Goal: Task Accomplishment & Management: Complete application form

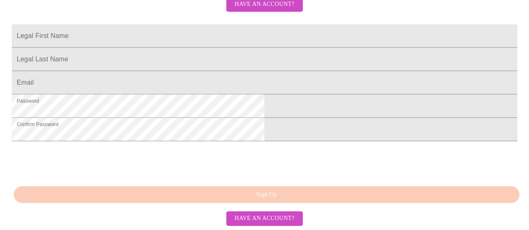
scroll to position [266, 0]
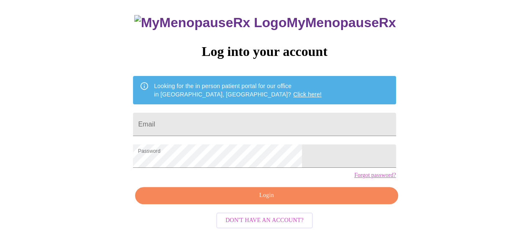
scroll to position [48, 0]
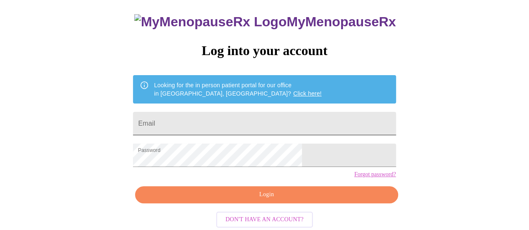
click at [248, 121] on input "Email" at bounding box center [264, 123] width 263 height 23
type input "malba2768@gmail.com"
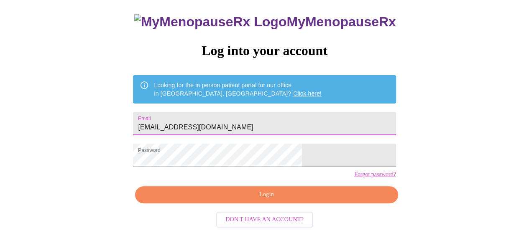
click at [280, 200] on span "Login" at bounding box center [266, 195] width 243 height 10
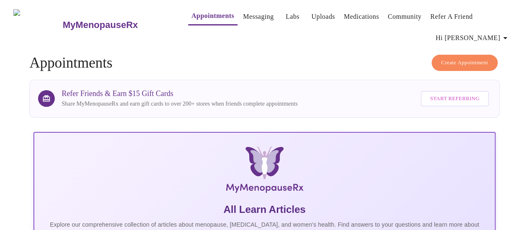
click at [286, 18] on link "Labs" at bounding box center [293, 17] width 14 height 12
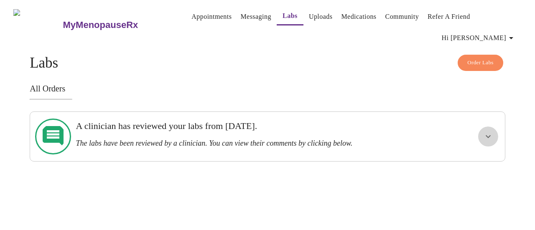
click at [493, 132] on icon "show more" at bounding box center [488, 137] width 10 height 10
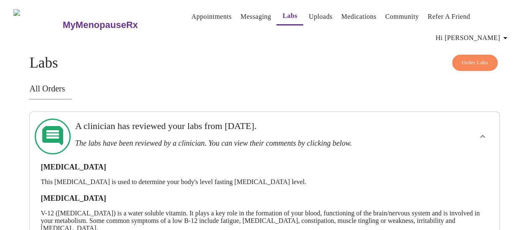
click at [201, 19] on link "Appointments" at bounding box center [211, 17] width 40 height 12
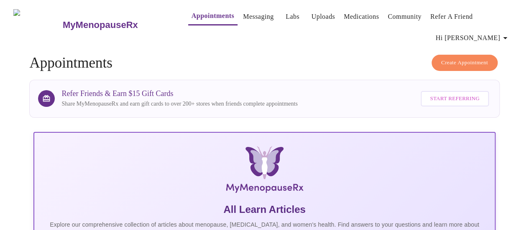
click at [286, 22] on link "Labs" at bounding box center [293, 17] width 14 height 12
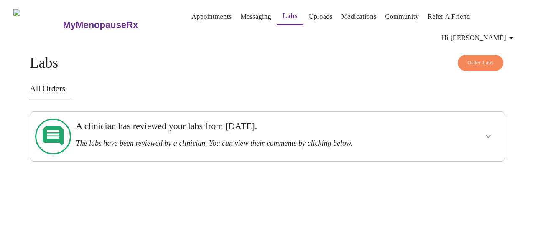
click at [482, 58] on span "Order Labs" at bounding box center [480, 63] width 26 height 10
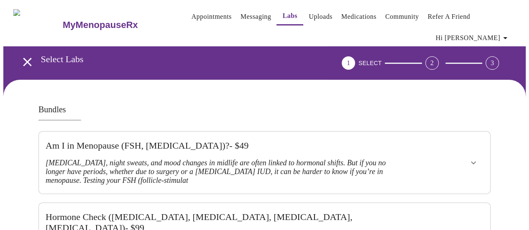
click at [311, 21] on link "Uploads" at bounding box center [321, 17] width 24 height 12
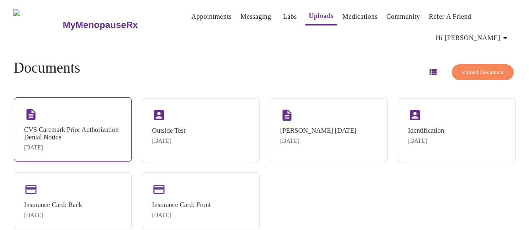
click at [88, 126] on div "CVS Caremark Prior Authorization Denial Notice" at bounding box center [72, 133] width 97 height 15
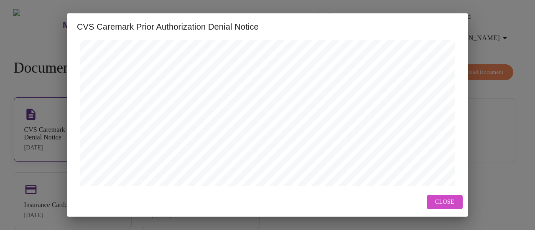
scroll to position [378, 0]
click at [219, 177] on button "Next Page" at bounding box center [220, 172] width 51 height 16
click at [494, 123] on div "CVS Caremark Prior Authorization Denial Notice Previous Page Next Page Open in …" at bounding box center [267, 115] width 535 height 230
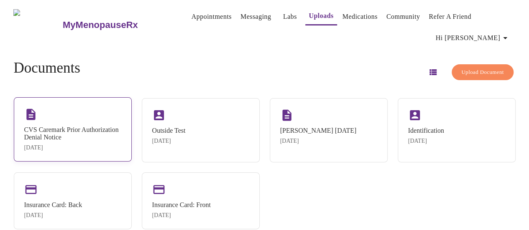
click at [67, 126] on div "CVS Caremark Prior Authorization Denial Notice" at bounding box center [72, 133] width 97 height 15
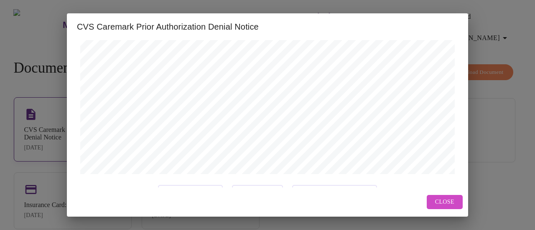
scroll to position [378, 0]
click at [252, 173] on span "Next Page" at bounding box center [257, 172] width 33 height 10
click at [260, 176] on span "Next Page" at bounding box center [257, 172] width 33 height 10
click at [451, 206] on span "Close" at bounding box center [444, 202] width 19 height 10
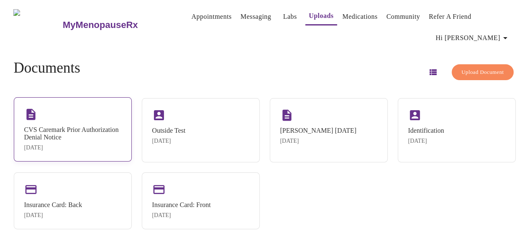
click at [94, 126] on div "CVS Caremark Prior Authorization Denial Notice" at bounding box center [72, 133] width 97 height 15
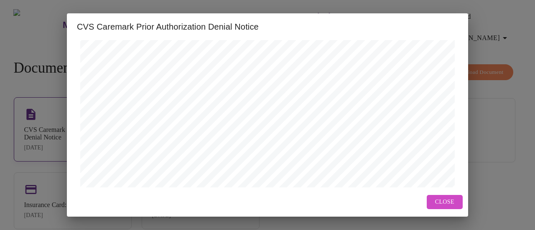
scroll to position [378, 0]
click at [259, 175] on span "Next Page" at bounding box center [257, 172] width 33 height 10
click at [268, 168] on span "Next Page" at bounding box center [257, 172] width 33 height 10
click at [260, 168] on span "Next Page" at bounding box center [257, 172] width 33 height 10
click at [265, 177] on button "Next Page" at bounding box center [257, 172] width 51 height 16
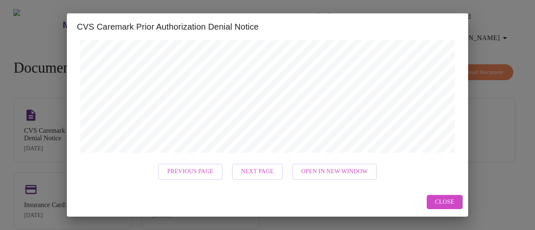
click at [265, 179] on button "Next Page" at bounding box center [257, 172] width 51 height 16
click at [263, 178] on button "Next Page" at bounding box center [257, 172] width 51 height 16
click at [221, 174] on span "Previous Page" at bounding box center [220, 172] width 46 height 10
click at [202, 179] on button "Previous Page" at bounding box center [190, 172] width 64 height 16
click at [190, 166] on button "Previous Page" at bounding box center [190, 172] width 64 height 16
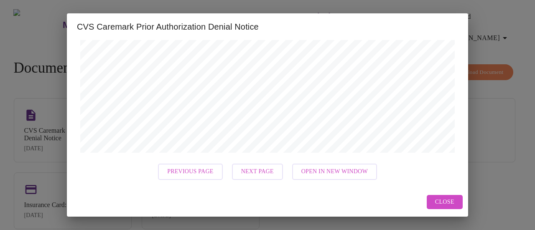
click at [202, 179] on button "Previous Page" at bounding box center [190, 172] width 64 height 16
click at [193, 177] on button "Previous Page" at bounding box center [190, 172] width 64 height 16
click at [192, 173] on span "Previous Page" at bounding box center [190, 172] width 46 height 10
click at [194, 173] on span "Previous Page" at bounding box center [190, 172] width 46 height 10
click at [196, 179] on button "Previous Page" at bounding box center [190, 172] width 64 height 16
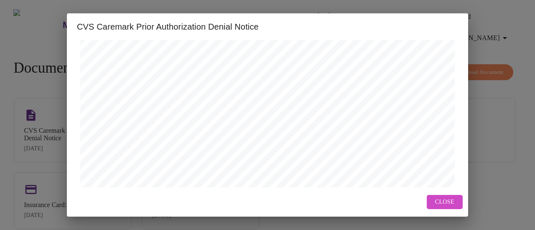
scroll to position [227, 0]
click at [521, 49] on div "CVS Caremark Prior Authorization Denial Notice Previous Page Next Page Open in …" at bounding box center [267, 115] width 535 height 230
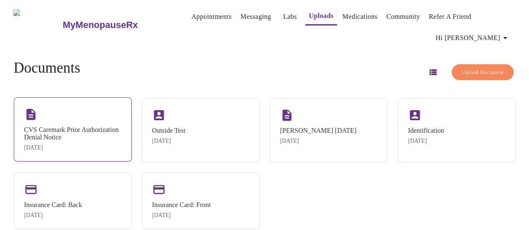
click at [95, 145] on div "[DATE]" at bounding box center [72, 148] width 97 height 7
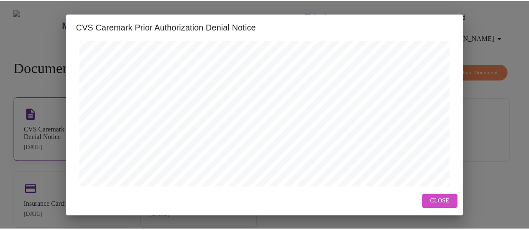
scroll to position [0, 0]
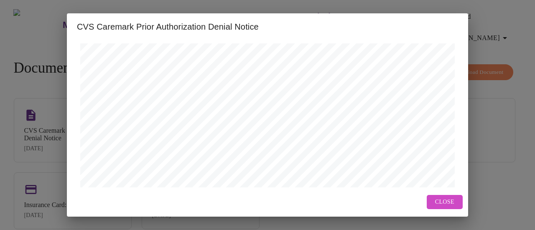
click at [452, 206] on span "Close" at bounding box center [444, 202] width 19 height 10
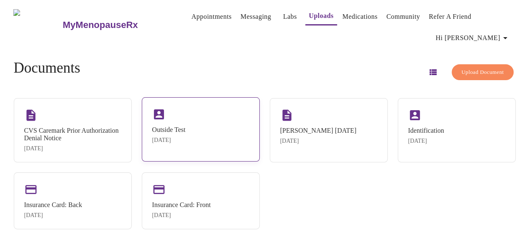
click at [209, 120] on div "Outside Test Aug 13, 2025" at bounding box center [201, 129] width 118 height 64
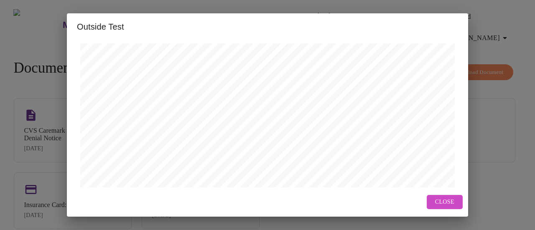
click at [451, 207] on span "Close" at bounding box center [444, 202] width 19 height 10
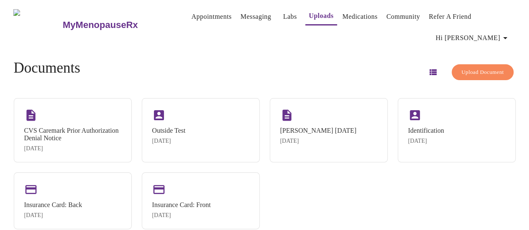
click at [283, 23] on link "Labs" at bounding box center [290, 17] width 14 height 12
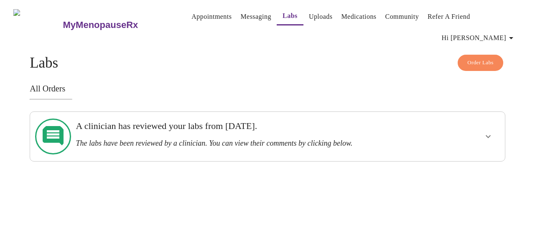
click at [475, 130] on div at bounding box center [463, 136] width 78 height 43
click at [472, 124] on div at bounding box center [463, 136] width 78 height 43
click at [486, 127] on button "show more" at bounding box center [488, 137] width 20 height 20
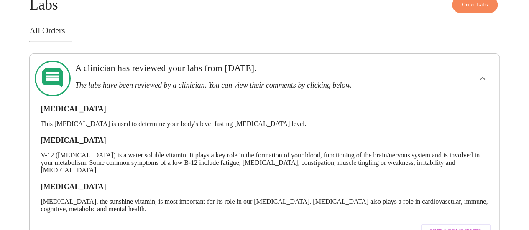
scroll to position [77, 0]
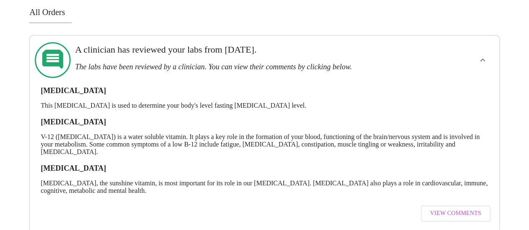
click at [465, 209] on span "View Comments" at bounding box center [455, 214] width 51 height 10
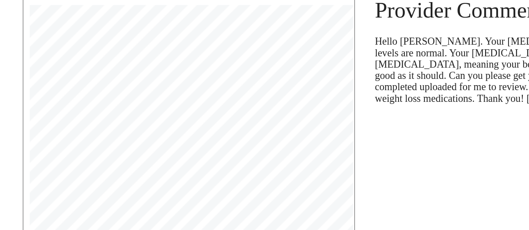
scroll to position [59, 0]
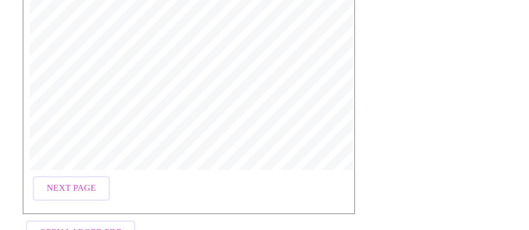
click at [83, 180] on button "Next Page" at bounding box center [70, 188] width 51 height 16
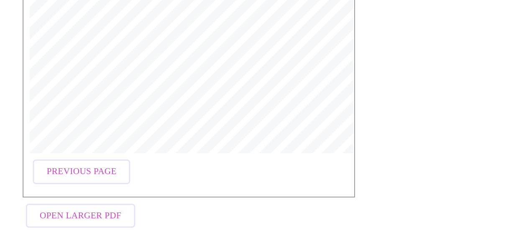
scroll to position [195, 0]
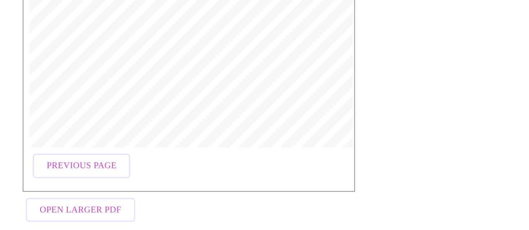
click at [90, 183] on span "Previous Page" at bounding box center [77, 188] width 46 height 10
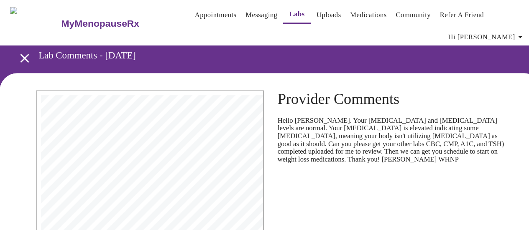
scroll to position [0, 0]
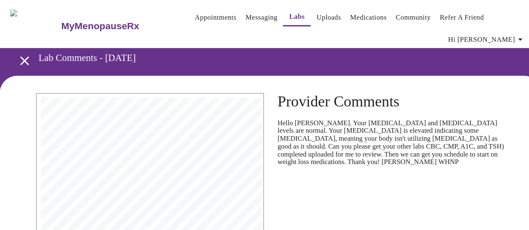
click at [192, 15] on link "Appointments" at bounding box center [211, 17] width 40 height 12
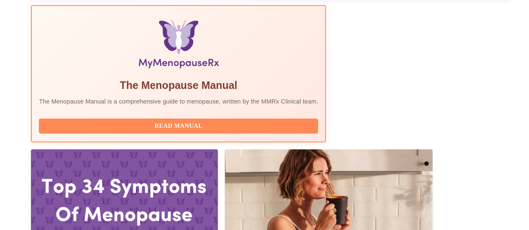
scroll to position [276, 0]
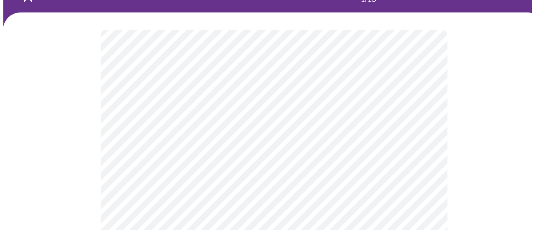
scroll to position [56, 0]
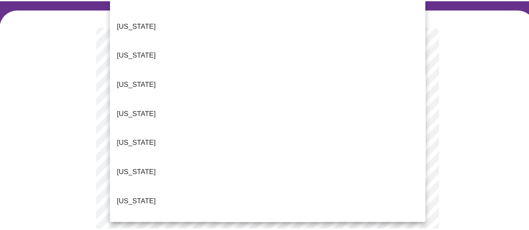
scroll to position [135, 0]
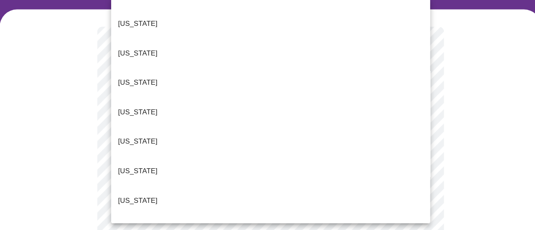
click at [181, 216] on li "Illinois" at bounding box center [265, 230] width 308 height 28
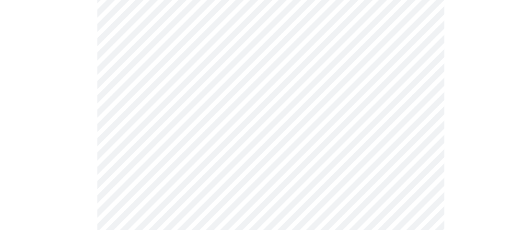
scroll to position [161, 0]
click at [390, 94] on body "MyMenopauseRx Appointments Messaging Labs Uploads Medications Community Refer a…" at bounding box center [264, 227] width 522 height 769
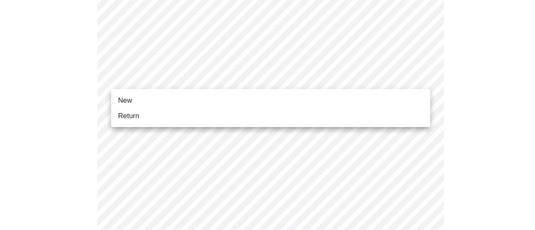
click at [348, 125] on li "Return" at bounding box center [265, 119] width 308 height 15
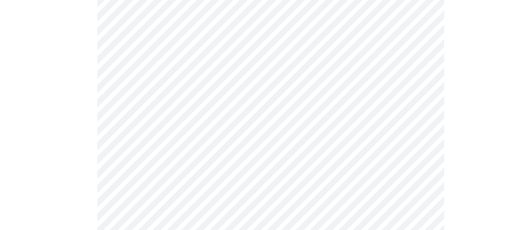
scroll to position [325, 0]
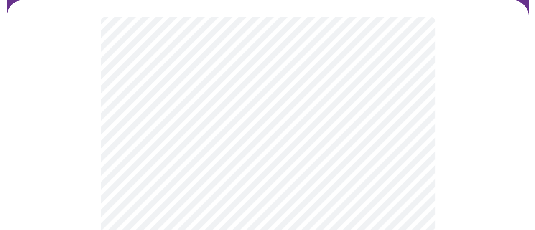
scroll to position [76, 0]
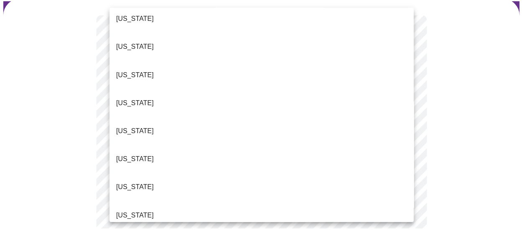
scroll to position [126, 0]
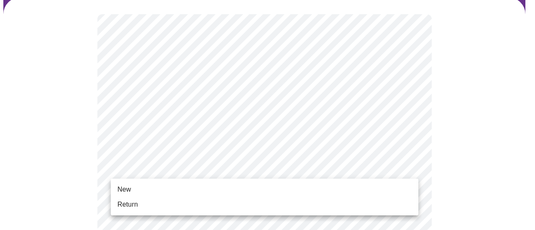
click at [300, 210] on li "Return" at bounding box center [265, 204] width 308 height 15
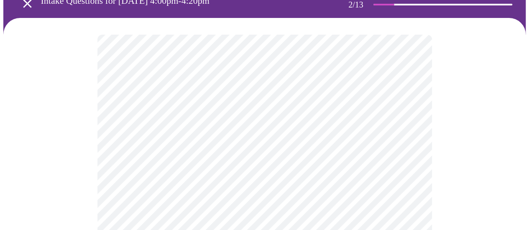
scroll to position [58, 0]
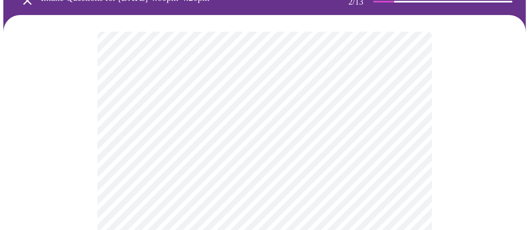
click at [413, 115] on body "MyMenopauseRx Appointments Messaging Labs Uploads Medications Community Refer a…" at bounding box center [264, 202] width 522 height 514
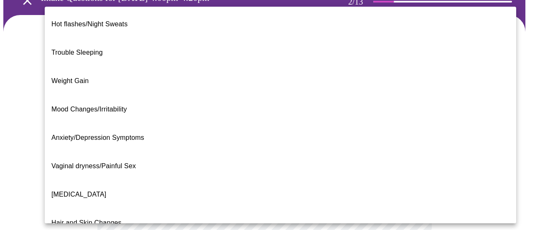
click at [54, 69] on span "Weight Gain" at bounding box center [69, 80] width 37 height 23
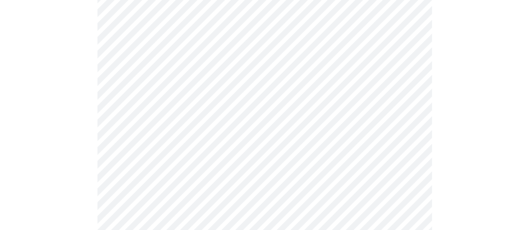
scroll to position [148, 0]
click at [396, 112] on body "MyMenopauseRx Appointments Messaging Labs Uploads Medications Community Refer a…" at bounding box center [264, 110] width 522 height 509
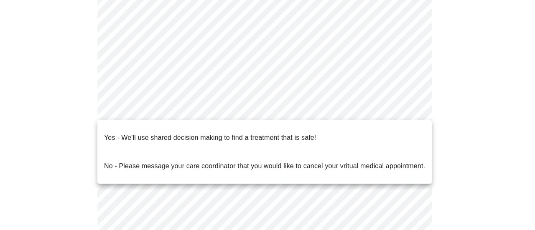
click at [326, 140] on li "Yes - We'll use shared decision making to find a treatment that is safe!" at bounding box center [264, 138] width 334 height 28
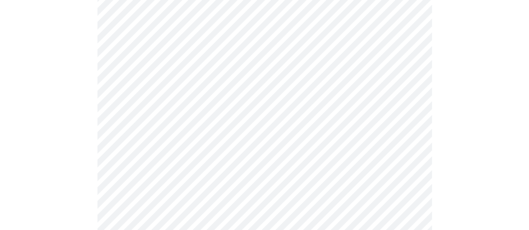
scroll to position [421, 0]
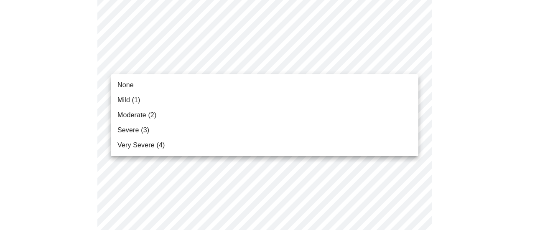
click at [113, 100] on li "Mild (1)" at bounding box center [265, 100] width 308 height 15
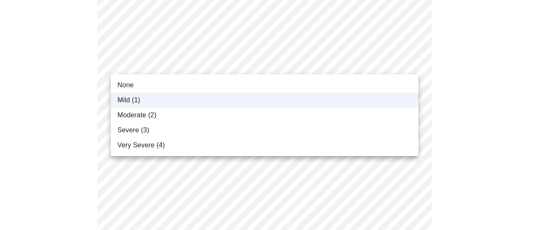
click at [383, 83] on li "None" at bounding box center [265, 85] width 308 height 15
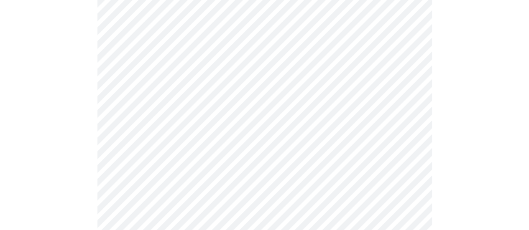
scroll to position [186, 0]
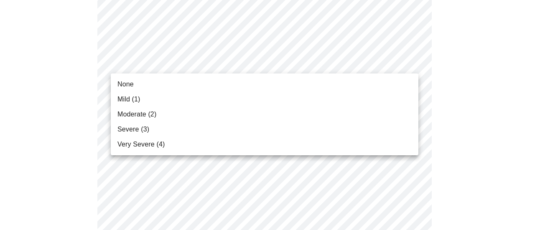
click at [113, 87] on li "None" at bounding box center [265, 84] width 308 height 15
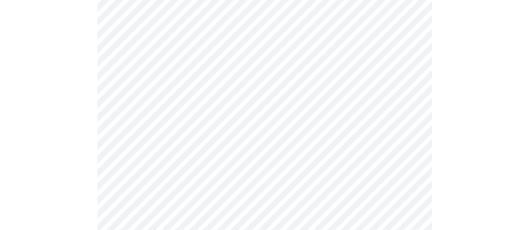
scroll to position [244, 0]
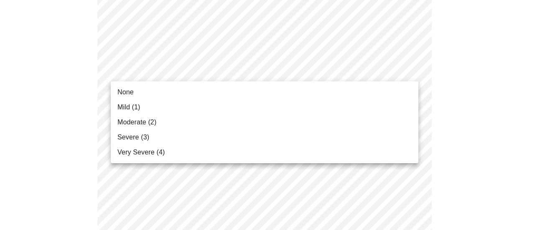
click at [123, 125] on span "Moderate (2)" at bounding box center [136, 122] width 39 height 10
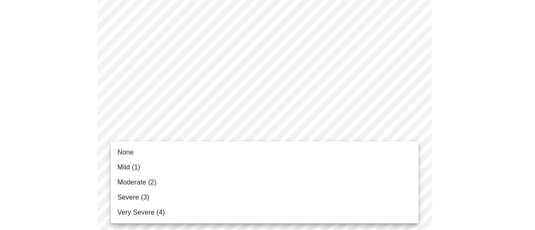
click at [72, 137] on div at bounding box center [267, 115] width 535 height 230
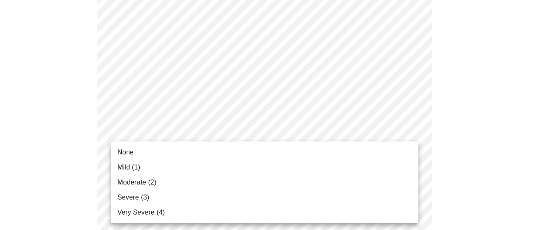
click at [159, 185] on li "Moderate (2)" at bounding box center [265, 182] width 308 height 15
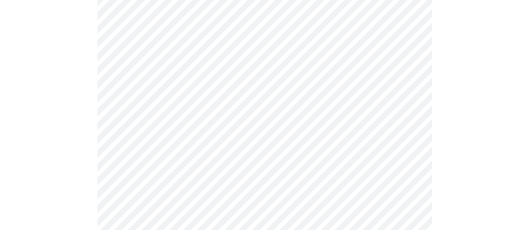
scroll to position [354, 0]
click at [400, 86] on body "MyMenopauseRx Appointments Messaging Labs Uploads Medications Community Refer a…" at bounding box center [264, 187] width 522 height 1077
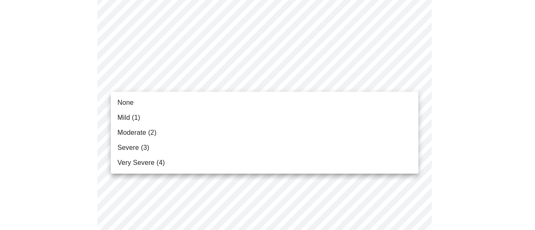
click at [111, 139] on li "Moderate (2)" at bounding box center [265, 132] width 308 height 15
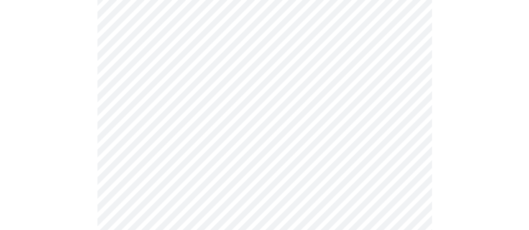
click at [396, 141] on body "MyMenopauseRx Appointments Messaging Labs Uploads Medications Community Refer a…" at bounding box center [264, 181] width 522 height 1065
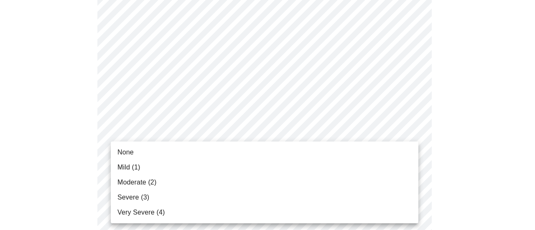
click at [172, 183] on li "Moderate (2)" at bounding box center [265, 182] width 308 height 15
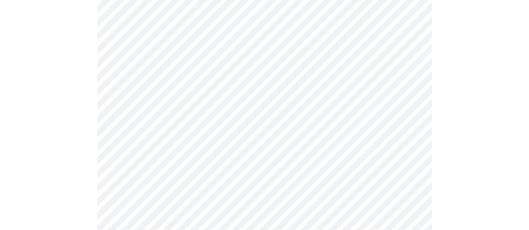
scroll to position [472, 0]
click at [378, 89] on body "MyMenopauseRx Appointments Messaging Labs Uploads Medications Community Refer a…" at bounding box center [264, 59] width 522 height 1054
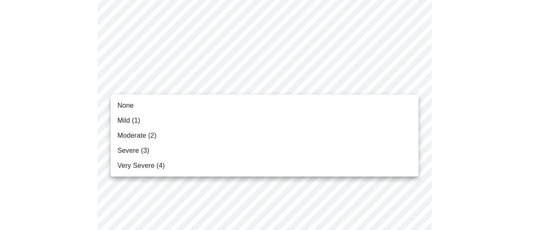
click at [115, 141] on li "Moderate (2)" at bounding box center [265, 135] width 308 height 15
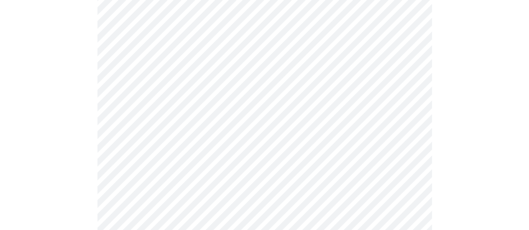
scroll to position [531, 0]
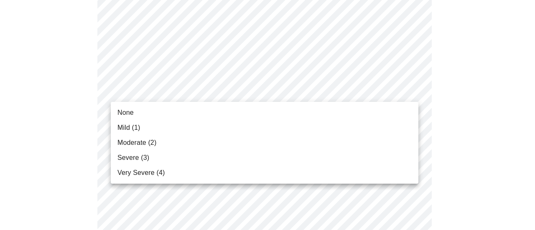
click at [109, 143] on div at bounding box center [267, 115] width 535 height 230
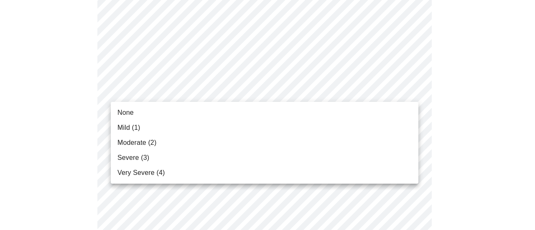
click at [134, 150] on li "Moderate (2)" at bounding box center [265, 142] width 308 height 15
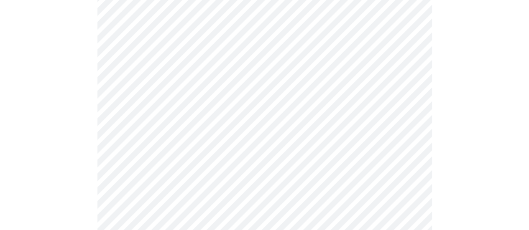
scroll to position [607, 0]
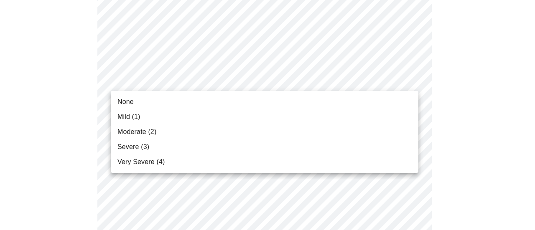
click at [115, 117] on li "Mild (1)" at bounding box center [265, 117] width 308 height 15
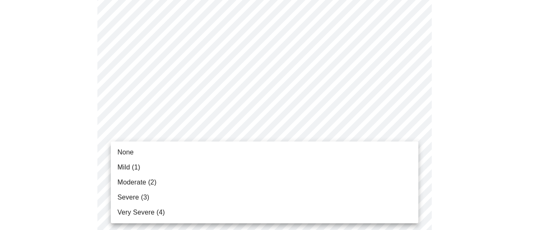
click at [108, 166] on div at bounding box center [267, 115] width 535 height 230
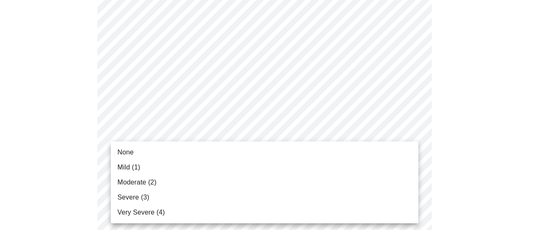
click at [138, 166] on span "Mild (1)" at bounding box center [128, 168] width 23 height 10
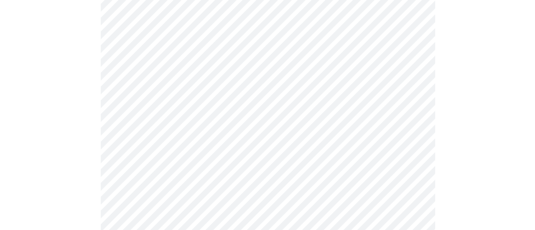
scroll to position [764, 0]
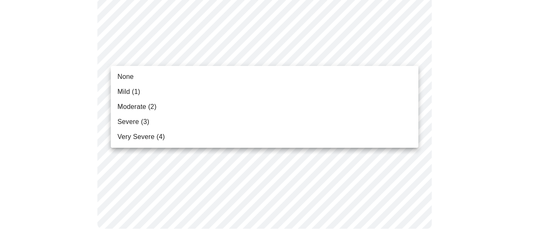
click at [142, 104] on span "Moderate (2)" at bounding box center [136, 107] width 39 height 10
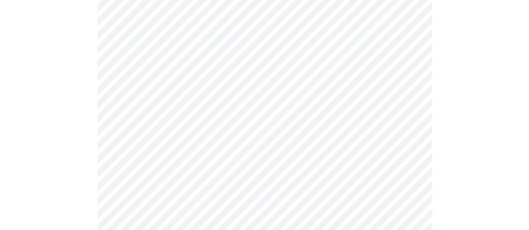
scroll to position [351, 0]
click at [376, 134] on body "MyMenopauseRx Appointments Messaging Labs Uploads Medications Community Refer a…" at bounding box center [264, 53] width 522 height 802
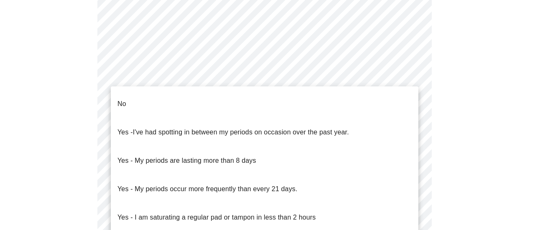
click at [474, 141] on div at bounding box center [267, 115] width 535 height 230
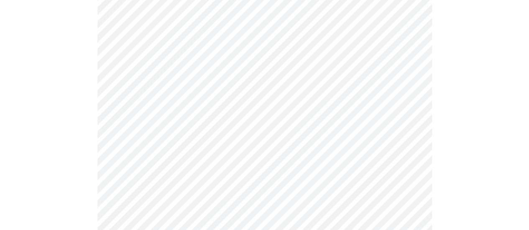
scroll to position [388, 0]
click at [353, 86] on body "MyMenopauseRx Appointments Messaging Labs Uploads Medications Community Refer a…" at bounding box center [264, 16] width 522 height 802
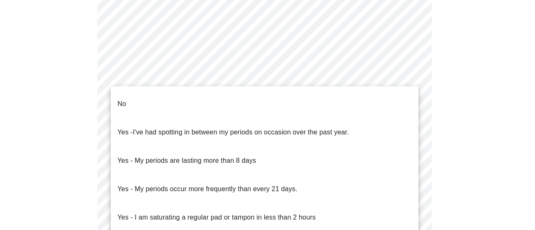
click at [138, 128] on p "Yes - I've had spotting in between my periods on occasion over the past year." at bounding box center [233, 133] width 232 height 10
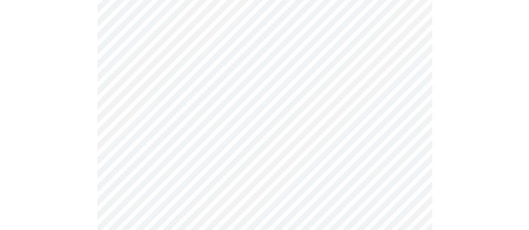
click at [384, 86] on body "MyMenopauseRx Appointments Messaging Labs Uploads Medications Community Refer a…" at bounding box center [264, 13] width 522 height 797
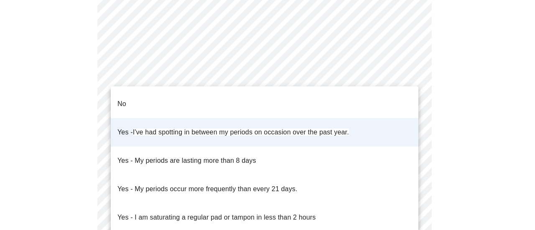
click at [238, 156] on p "Yes - My periods are lasting more than 8 days" at bounding box center [186, 161] width 139 height 10
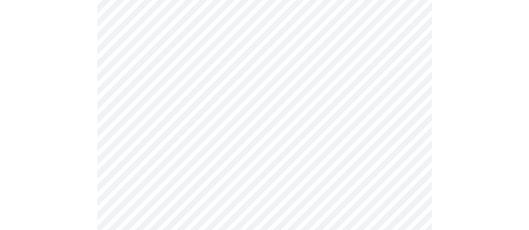
click at [367, 90] on body "MyMenopauseRx Appointments Messaging Labs Uploads Medications Community Refer a…" at bounding box center [264, 13] width 522 height 797
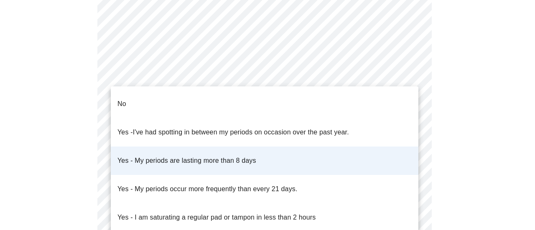
click at [463, 102] on div at bounding box center [267, 115] width 535 height 230
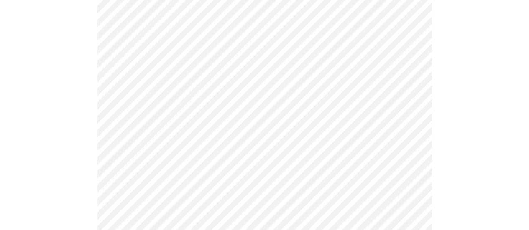
click at [396, 156] on body "MyMenopauseRx Appointments Messaging Labs Uploads Medications Community Refer a…" at bounding box center [264, 13] width 522 height 797
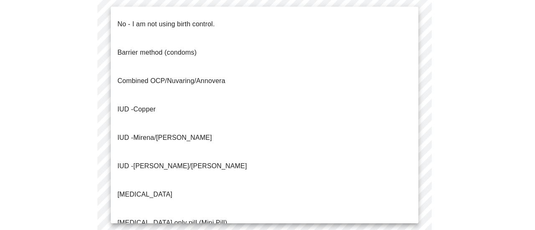
click at [196, 23] on span "No - I am not using birth control." at bounding box center [165, 24] width 97 height 23
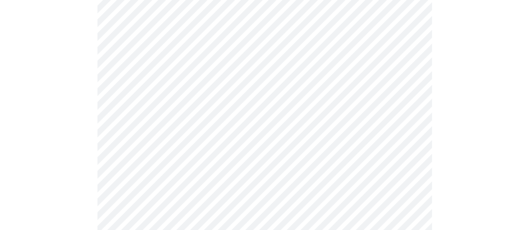
click at [357, 158] on body "MyMenopauseRx Appointments Messaging Labs Uploads Medications Community Refer a…" at bounding box center [264, 11] width 522 height 792
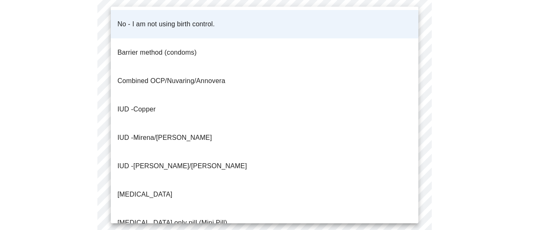
click at [189, 218] on p "Progesterone only pill (Mini Pill)" at bounding box center [172, 223] width 110 height 10
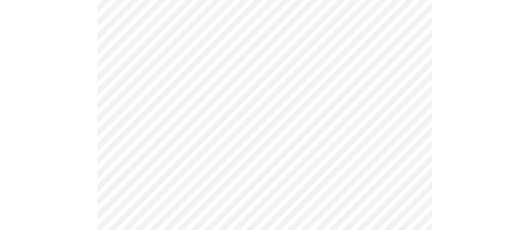
click at [393, 158] on body "MyMenopauseRx Appointments Messaging Labs Uploads Medications Community Refer a…" at bounding box center [264, 11] width 522 height 792
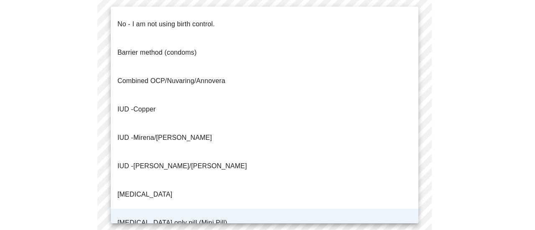
click at [286, 24] on li "No - I am not using birth control." at bounding box center [265, 24] width 308 height 28
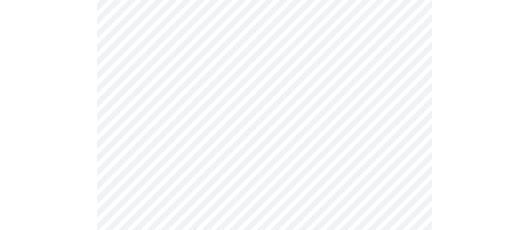
scroll to position [503, 0]
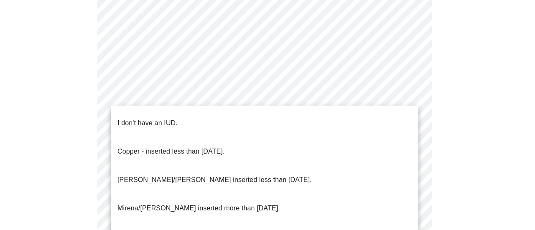
click at [319, 113] on li "I don't have an IUD." at bounding box center [265, 123] width 308 height 28
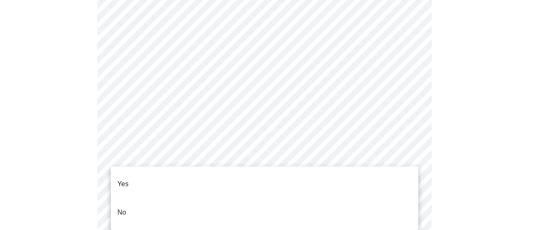
click at [325, 186] on li "Yes" at bounding box center [265, 184] width 308 height 28
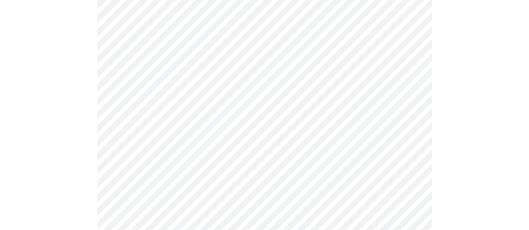
scroll to position [158, 0]
click at [360, 136] on body "MyMenopauseRx Appointments Messaging Labs Uploads Medications Community Refer a…" at bounding box center [264, 160] width 522 height 630
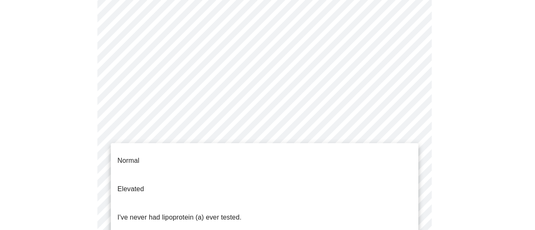
click at [456, 95] on div at bounding box center [267, 115] width 535 height 230
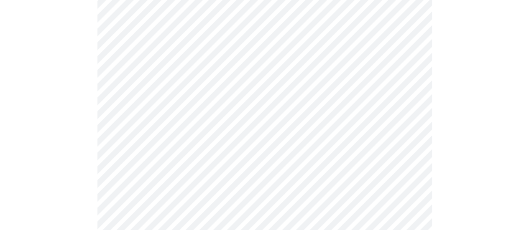
click at [362, 140] on body "MyMenopauseRx Appointments Messaging Labs Uploads Medications Community Refer a…" at bounding box center [264, 160] width 522 height 630
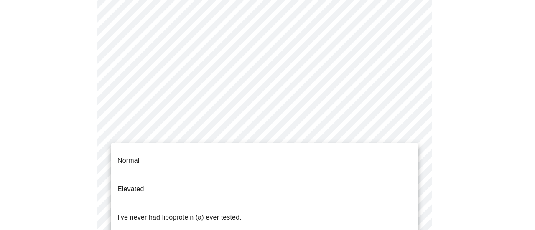
click at [340, 158] on li "Normal" at bounding box center [265, 161] width 308 height 28
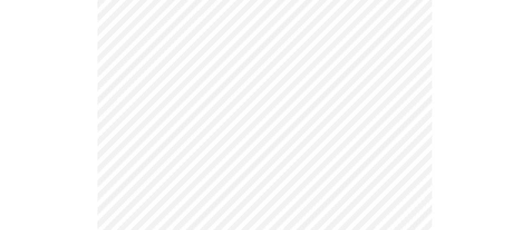
click at [375, 134] on body "MyMenopauseRx Appointments Messaging Labs Uploads Medications Community Refer a…" at bounding box center [264, 157] width 522 height 625
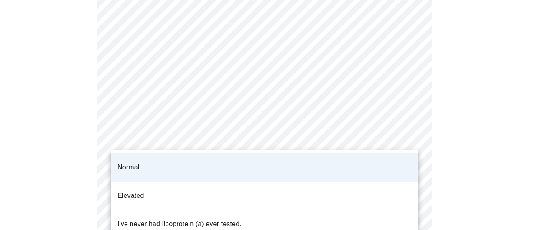
click at [452, 130] on div at bounding box center [267, 115] width 535 height 230
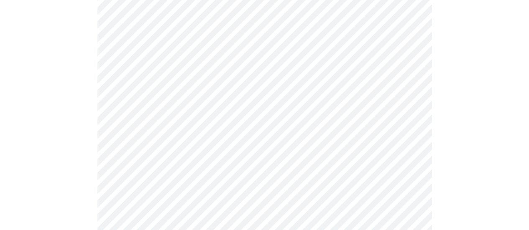
scroll to position [358, 0]
click at [401, 122] on body "MyMenopauseRx Appointments Messaging Labs Uploads Medications Community Refer a…" at bounding box center [264, 139] width 522 height 625
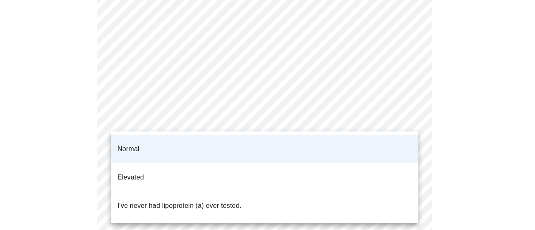
click at [343, 202] on ul "Normal Elevated I've never had lipoprotein (a) ever tested." at bounding box center [265, 178] width 308 height 92
click at [332, 194] on li "I've never had lipoprotein (a) ever tested." at bounding box center [265, 206] width 308 height 28
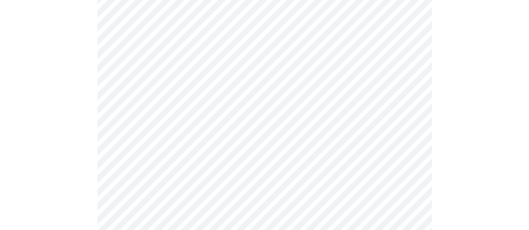
click at [321, 128] on body "MyMenopauseRx Appointments Messaging Labs Uploads Medications Community Refer a…" at bounding box center [264, 139] width 522 height 625
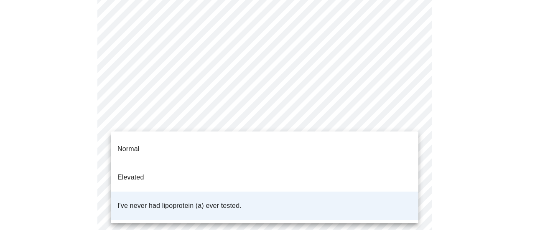
click at [362, 120] on div at bounding box center [267, 115] width 535 height 230
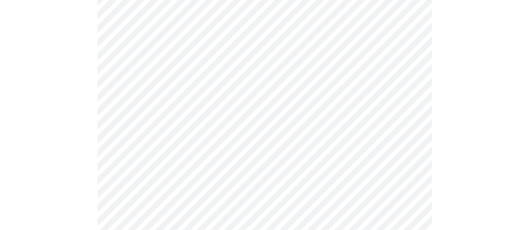
scroll to position [2190, 0]
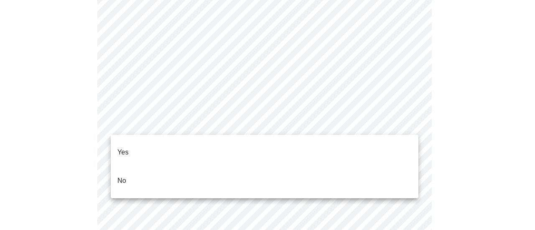
click at [115, 35] on div at bounding box center [267, 115] width 535 height 230
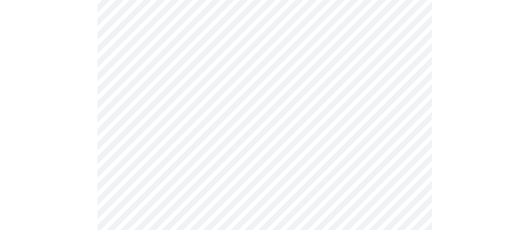
scroll to position [2229, 0]
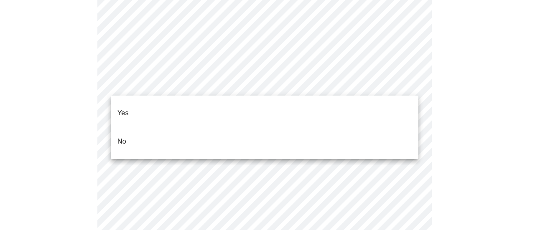
click at [270, 133] on li "No" at bounding box center [265, 142] width 308 height 28
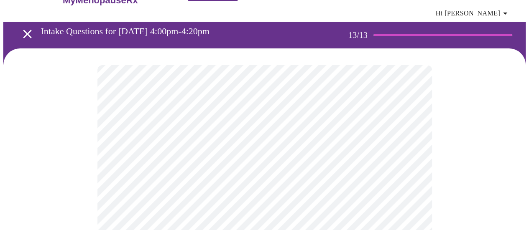
scroll to position [0, 0]
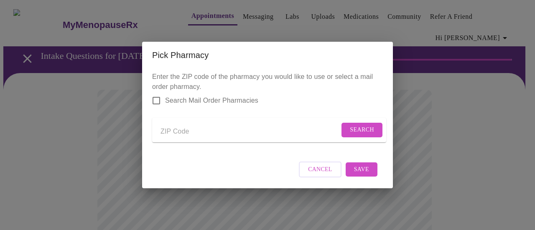
click at [458, 96] on div "Pick Pharmacy Enter the ZIP code of the pharmacy you would like to use or selec…" at bounding box center [267, 115] width 535 height 230
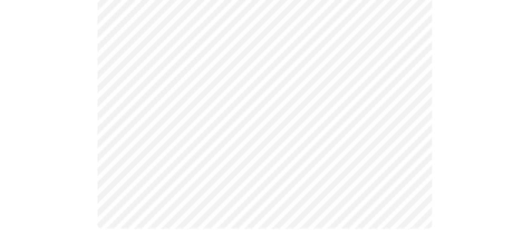
scroll to position [397, 0]
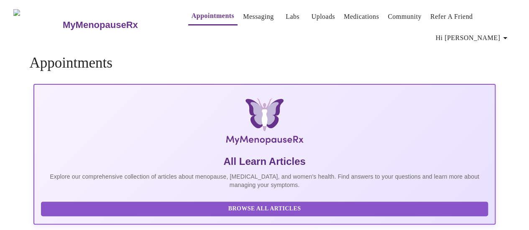
scroll to position [11, 0]
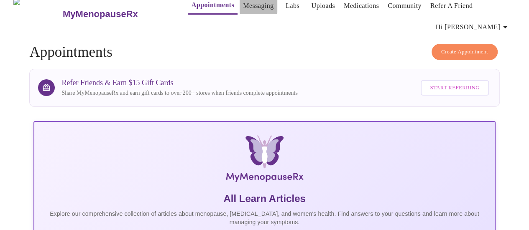
click at [243, 6] on link "Messaging" at bounding box center [258, 6] width 31 height 12
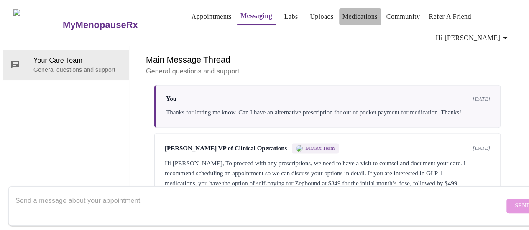
click at [347, 15] on link "Medications" at bounding box center [359, 17] width 35 height 12
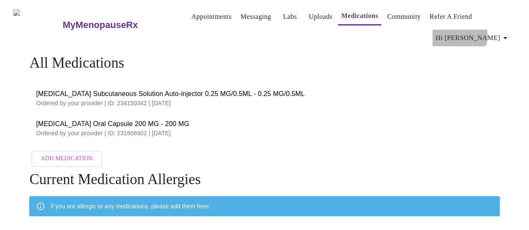
click at [500, 32] on span "Hi [PERSON_NAME]" at bounding box center [473, 38] width 74 height 12
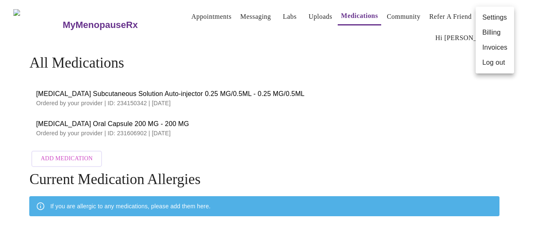
click at [188, 17] on div at bounding box center [267, 115] width 535 height 230
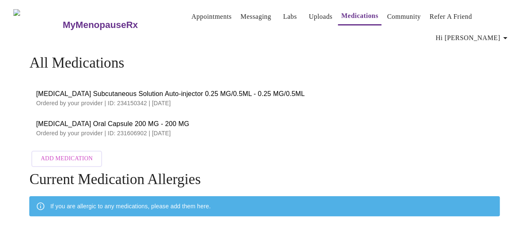
click at [244, 18] on link "Messaging" at bounding box center [255, 17] width 31 height 12
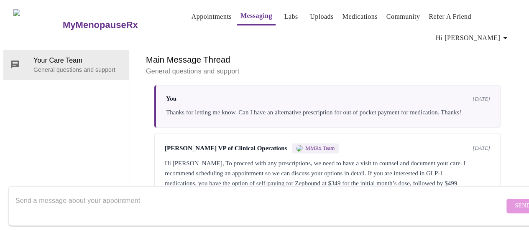
scroll to position [577, 0]
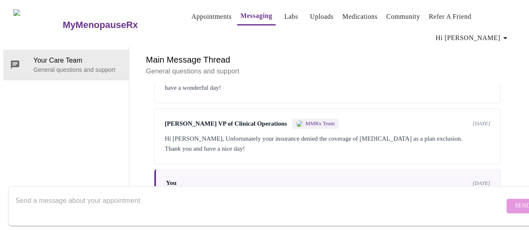
click at [431, 134] on div "Hi [PERSON_NAME], Unfortunately your insurance denied the coverage of [MEDICAL_…" at bounding box center [327, 144] width 325 height 20
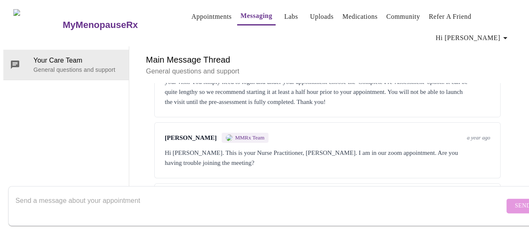
scroll to position [0, 0]
click at [284, 18] on link "Labs" at bounding box center [291, 17] width 14 height 12
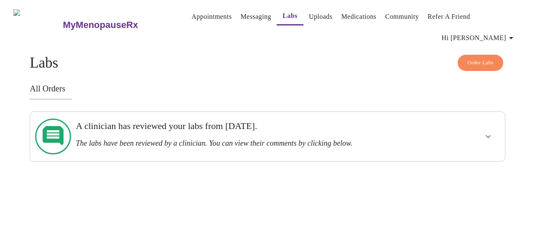
click at [385, 15] on link "Community" at bounding box center [402, 17] width 34 height 12
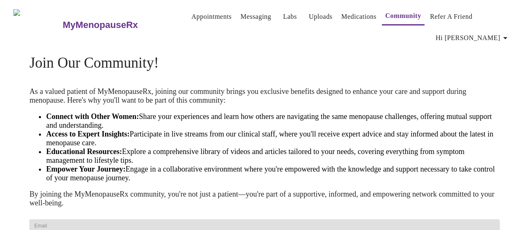
click at [346, 17] on link "Medications" at bounding box center [358, 17] width 35 height 12
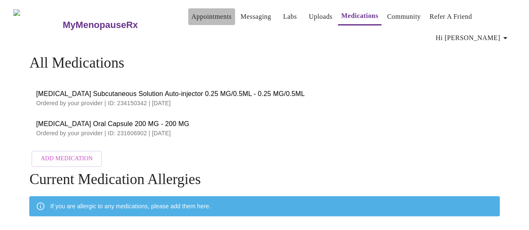
click at [194, 17] on link "Appointments" at bounding box center [211, 17] width 40 height 12
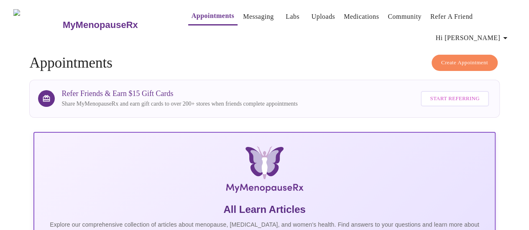
click at [243, 14] on link "Messaging" at bounding box center [258, 17] width 31 height 12
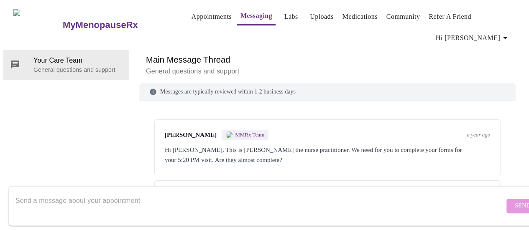
click at [314, 16] on link "Uploads" at bounding box center [322, 17] width 24 height 12
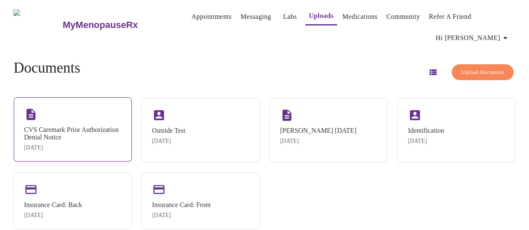
click at [87, 126] on div "CVS Caremark Prior Authorization Denial Notice" at bounding box center [72, 133] width 97 height 15
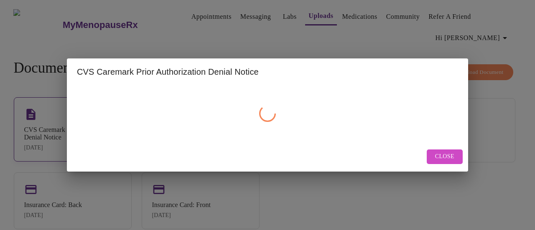
click at [87, 120] on div at bounding box center [267, 114] width 381 height 50
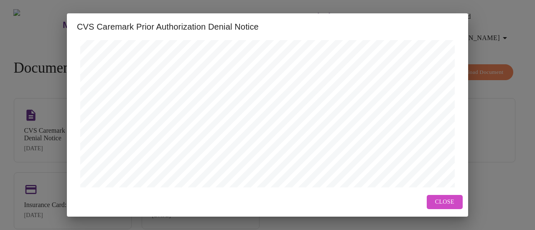
scroll to position [378, 0]
click at [207, 169] on span "Next Page" at bounding box center [220, 172] width 33 height 10
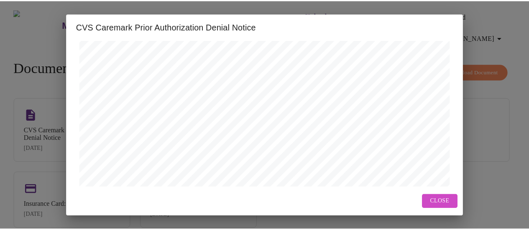
scroll to position [0, 0]
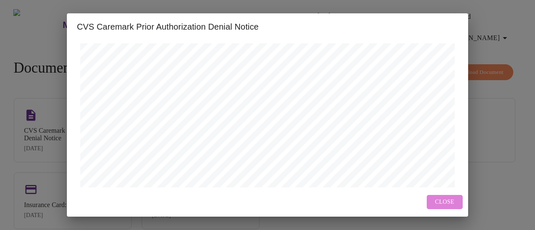
click at [440, 204] on span "Close" at bounding box center [444, 202] width 19 height 10
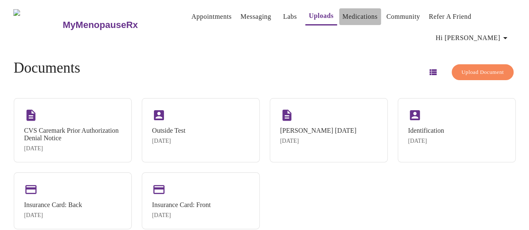
click at [350, 15] on link "Medications" at bounding box center [359, 17] width 35 height 12
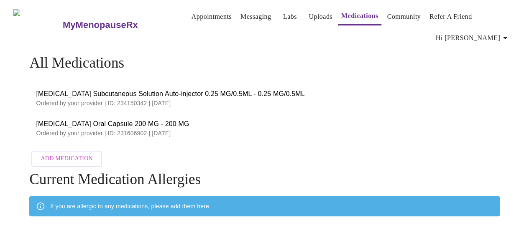
click at [240, 21] on link "Messaging" at bounding box center [255, 17] width 31 height 12
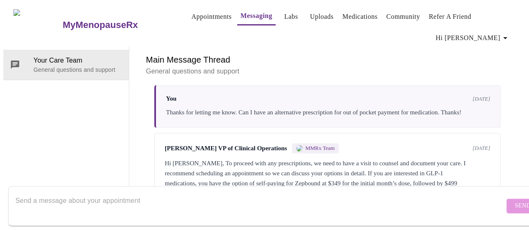
scroll to position [687, 0]
